Goal: Find contact information: Find contact information

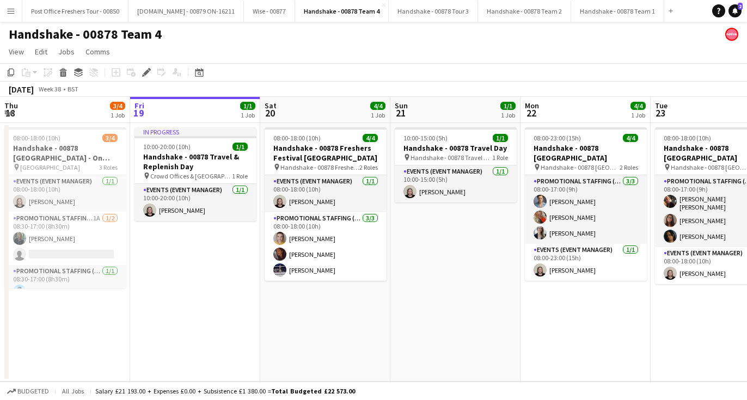
scroll to position [0, 375]
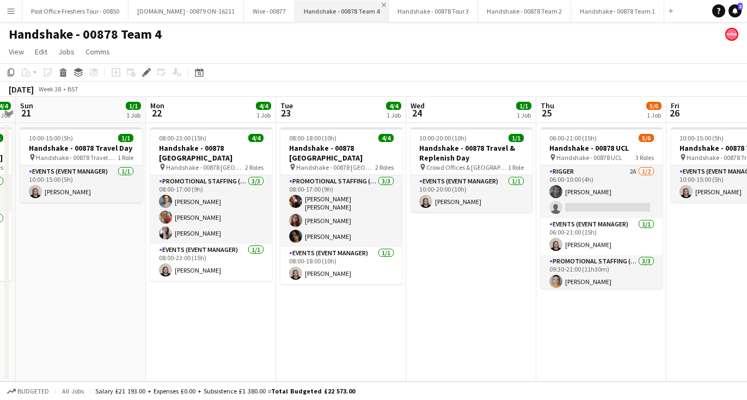
click at [382, 4] on app-icon "Close" at bounding box center [384, 5] width 4 height 4
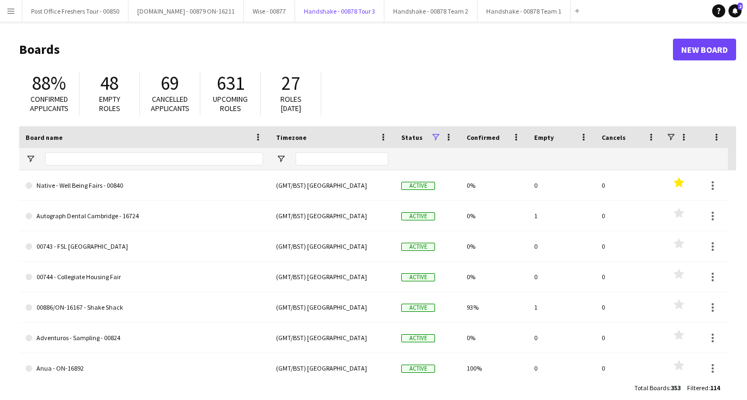
click at [358, 4] on button "Handshake - 00878 Tour 3 Close" at bounding box center [339, 11] width 89 height 21
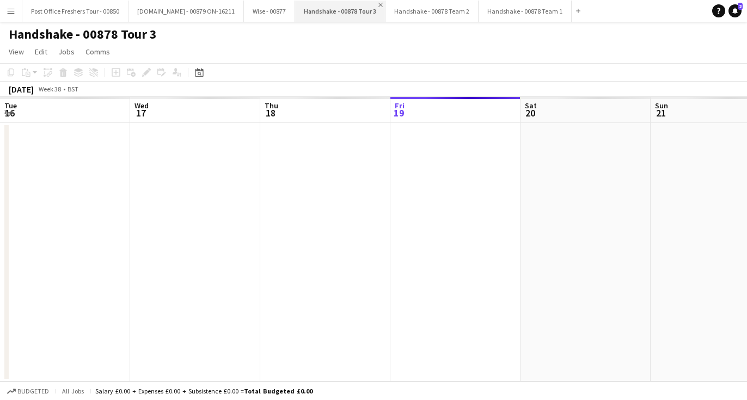
scroll to position [0, 260]
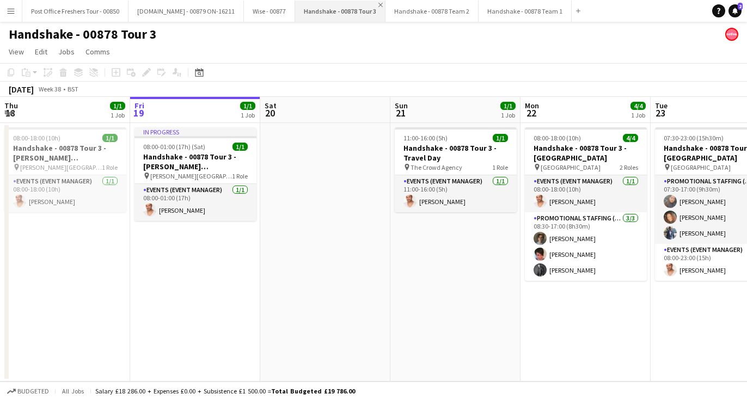
click at [378, 4] on app-icon "Close" at bounding box center [380, 5] width 4 height 4
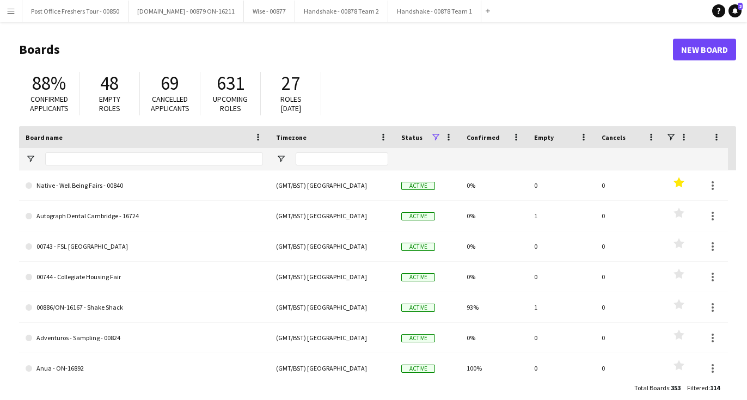
click at [0, 0] on app-icon "Close" at bounding box center [0, 0] width 0 height 0
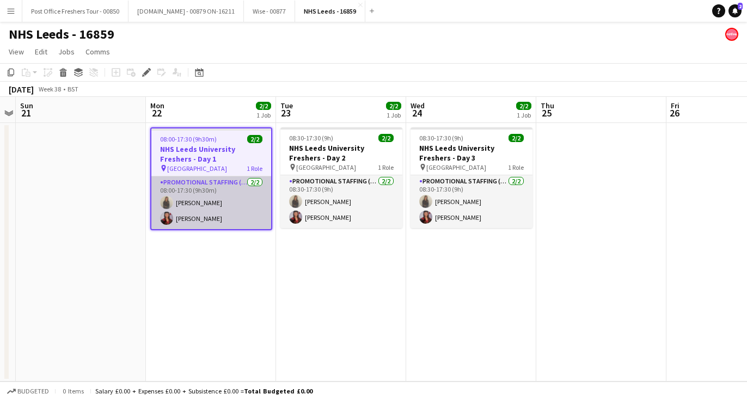
click at [166, 199] on app-user-avatar at bounding box center [166, 202] width 13 height 13
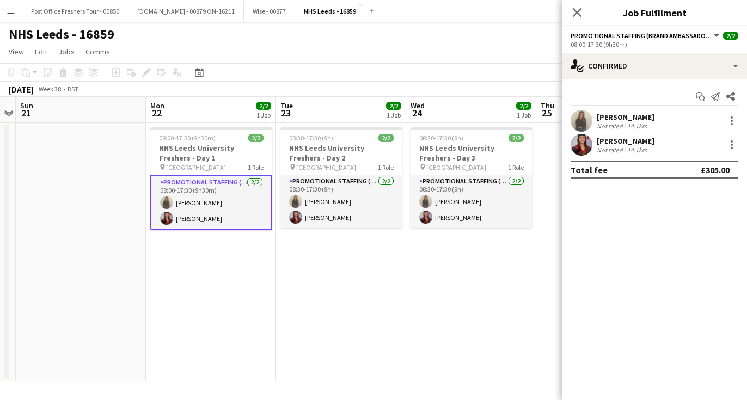
click at [590, 120] on app-user-avatar at bounding box center [582, 121] width 22 height 22
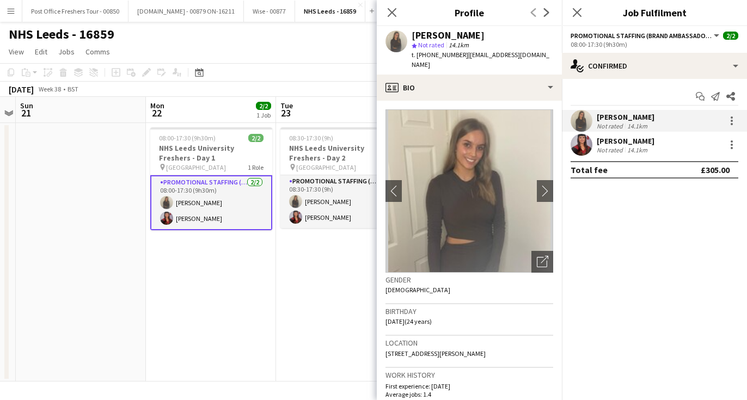
copy div "Ellie Peacock"
drag, startPoint x: 472, startPoint y: 34, endPoint x: 409, endPoint y: 33, distance: 62.1
click at [409, 33] on div "Ellie Peacock star Not rated 14.1km t. +447824414380 | eleanorpea@hotmail.co.uk" at bounding box center [469, 50] width 185 height 48
copy span "447824414380"
drag, startPoint x: 459, startPoint y: 57, endPoint x: 419, endPoint y: 59, distance: 39.8
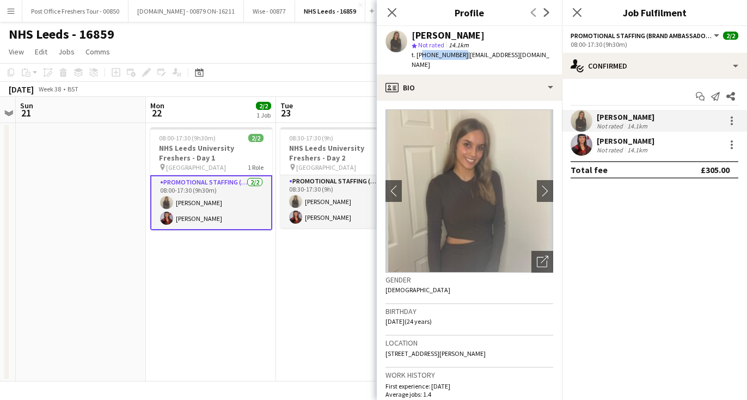
click at [419, 59] on span "t. +447824414380" at bounding box center [440, 55] width 57 height 8
drag, startPoint x: 539, startPoint y: 57, endPoint x: 464, endPoint y: 59, distance: 74.6
click at [464, 59] on div "Ellie Peacock star Not rated 14.1km t. +447824414380 | eleanorpea@hotmail.co.uk" at bounding box center [469, 50] width 185 height 48
copy span "eleanorpea@hotmail.co.uk"
click at [579, 137] on app-user-avatar at bounding box center [582, 145] width 22 height 22
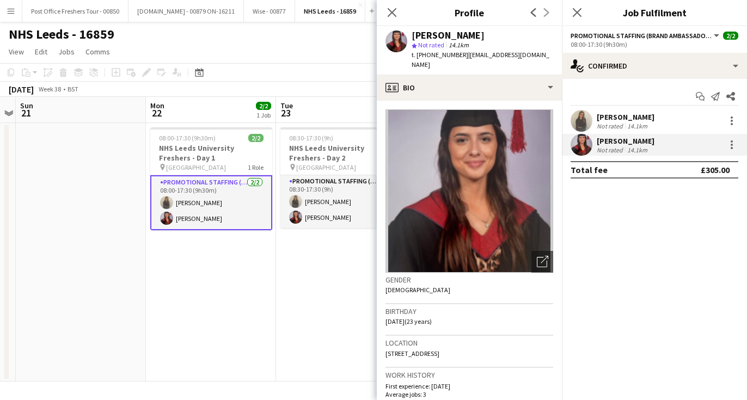
drag, startPoint x: 492, startPoint y: 33, endPoint x: 411, endPoint y: 38, distance: 80.7
click at [411, 38] on div "Olivia Davies star Not rated 14.1km t. +447543248767 | livvvdaviesss@icloud.com" at bounding box center [469, 50] width 185 height 48
copy div "Olivia Davies"
drag, startPoint x: 461, startPoint y: 54, endPoint x: 418, endPoint y: 58, distance: 43.2
click at [418, 58] on div "t. +447543248767 | livvvdaviesss@icloud.com" at bounding box center [483, 60] width 142 height 20
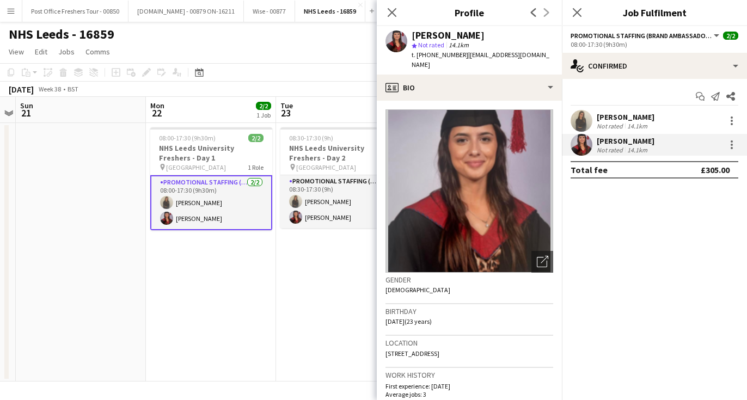
copy span "+447543248767"
drag, startPoint x: 537, startPoint y: 54, endPoint x: 464, endPoint y: 57, distance: 73.0
click at [464, 57] on div "Olivia Davies star Not rated 14.1km t. +447543248767 | livvvdaviesss@icloud.com" at bounding box center [469, 50] width 185 height 48
click at [528, 55] on span "| livvvdaviesss@icloud.com" at bounding box center [481, 60] width 138 height 18
drag, startPoint x: 535, startPoint y: 54, endPoint x: 463, endPoint y: 57, distance: 72.5
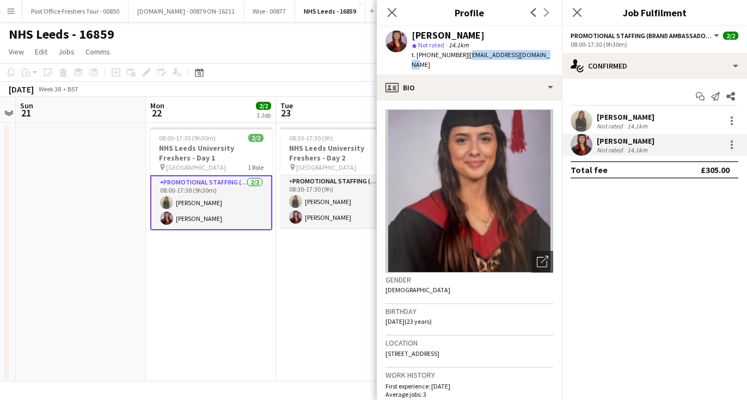
click at [463, 57] on div "Olivia Davies star Not rated 14.1km t. +447543248767 | livvvdaviesss@icloud.com" at bounding box center [469, 50] width 185 height 48
copy span "livvvdaviesss@icloud.com"
click at [339, 286] on app-date-cell "08:30-17:30 (9h) 2/2 NHS Leeds University Freshers - Day 2 pin Leeds University…" at bounding box center [341, 252] width 130 height 259
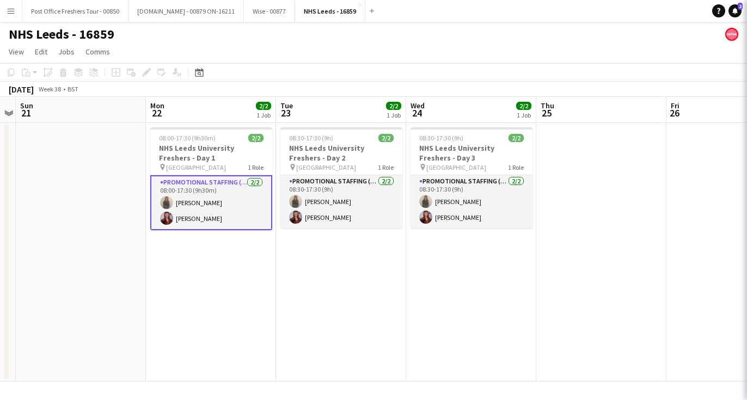
scroll to position [0, 374]
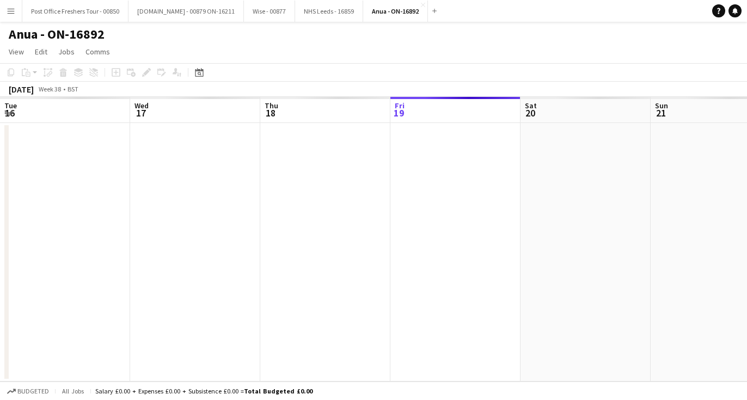
scroll to position [0, 375]
